Goal: Register for event/course

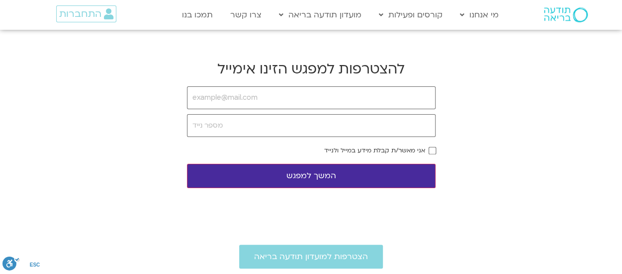
type input "ע"
type input "[EMAIL_ADDRESS][DOMAIN_NAME]"
click at [255, 126] on input "tel" at bounding box center [311, 125] width 248 height 23
type input "0506856091"
click at [299, 176] on button "המשך למפגש" at bounding box center [311, 176] width 248 height 24
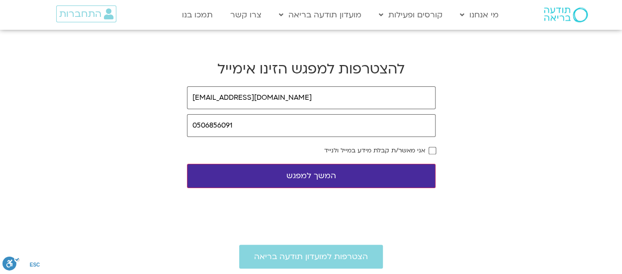
click at [436, 157] on body "דלג לתוכן Main Menu מי אנחנו מי אנחנו שאלות נפוצות מנחים ומנחות בתודעה בריאה מה…" at bounding box center [311, 251] width 622 height 502
click at [436, 152] on body "דלג לתוכן Main Menu מי אנחנו מי אנחנו שאלות נפוצות מנחים ומנחות בתודעה בריאה מה…" at bounding box center [311, 251] width 622 height 502
click at [393, 176] on button "המשך למפגש" at bounding box center [311, 176] width 248 height 24
click at [365, 178] on button "המשך למפגש" at bounding box center [311, 176] width 248 height 24
